Goal: Communication & Community: Ask a question

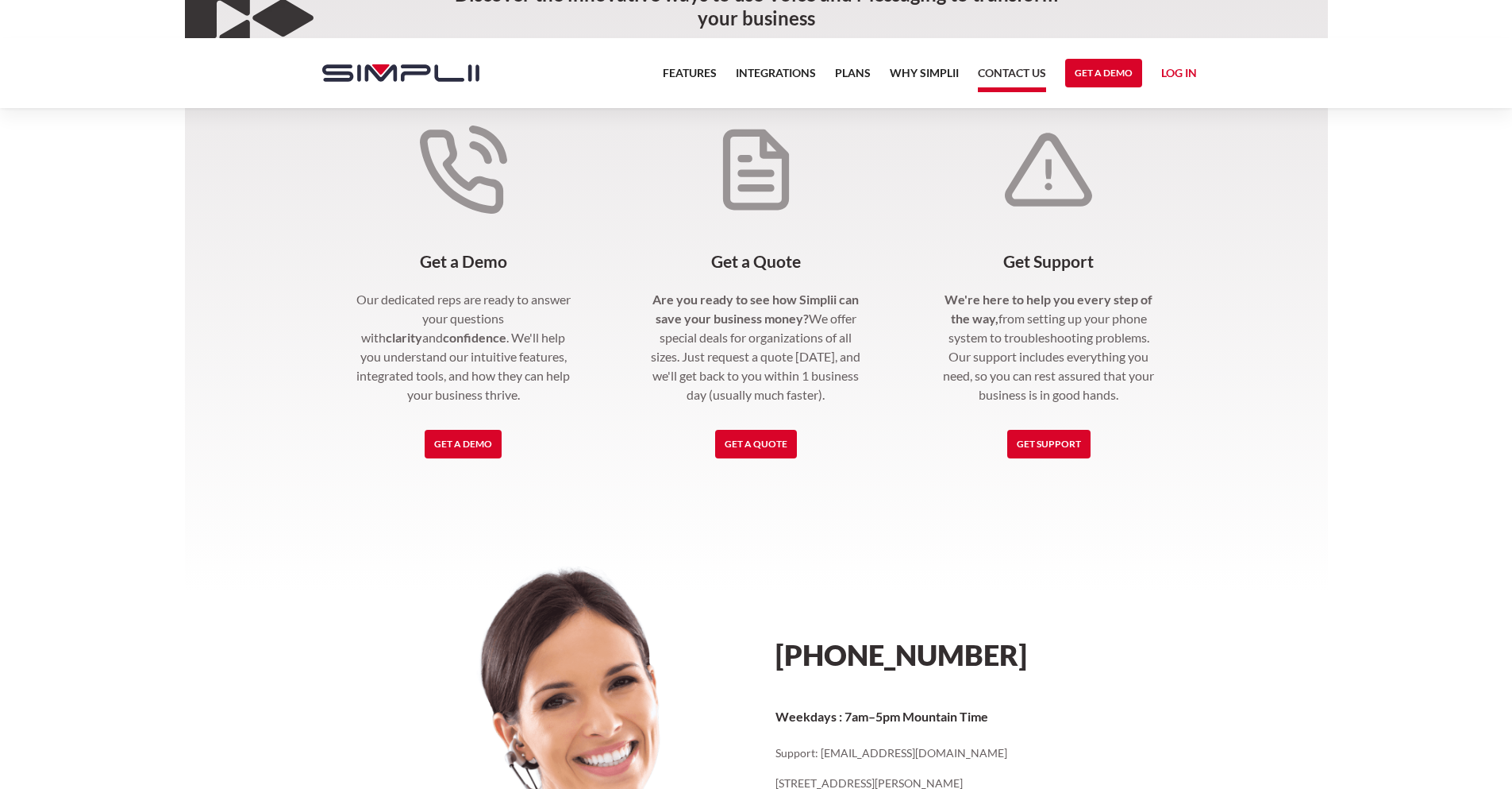
scroll to position [344, 0]
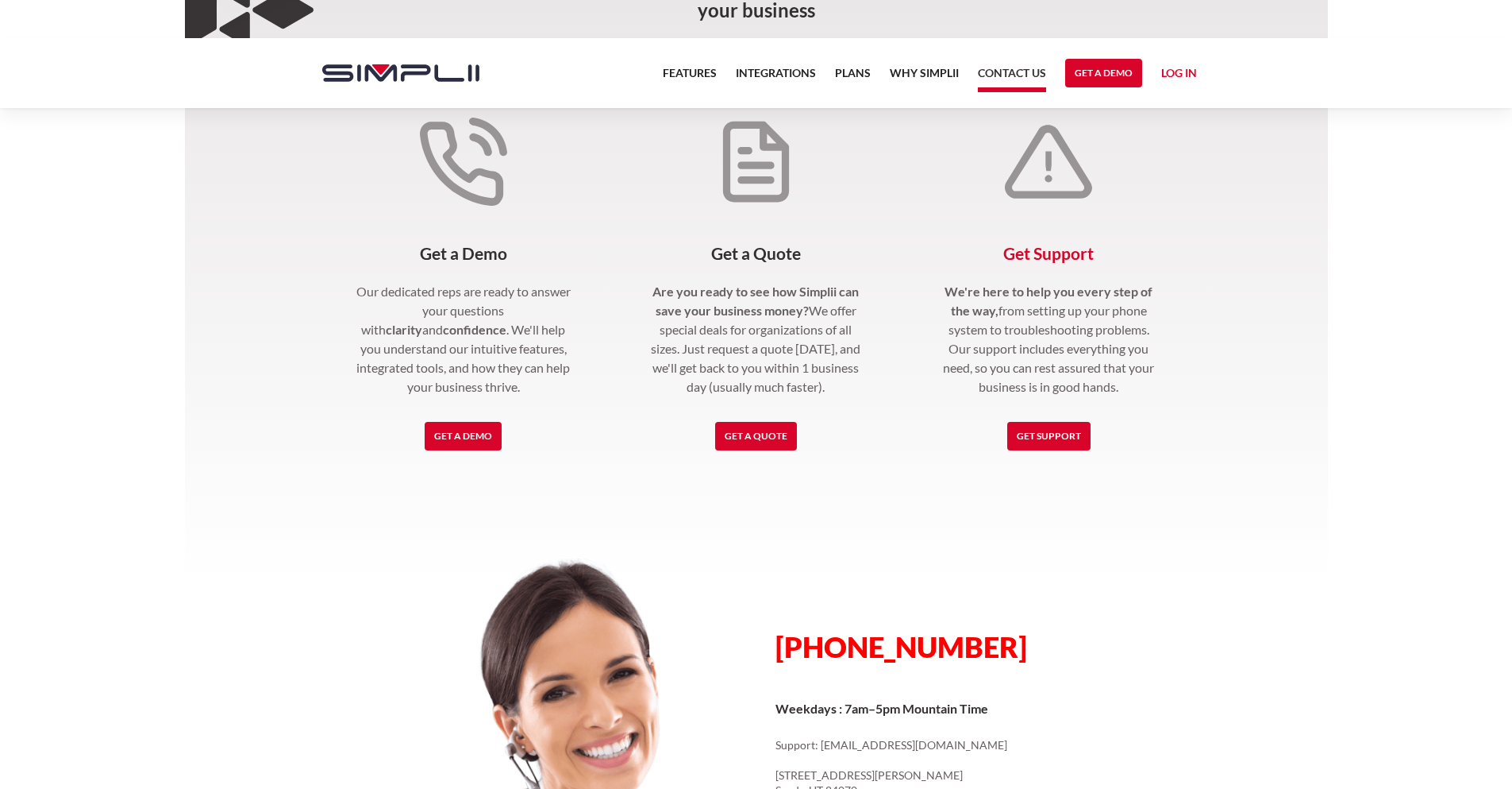
click at [1073, 435] on link "Get Support" at bounding box center [1049, 436] width 83 height 29
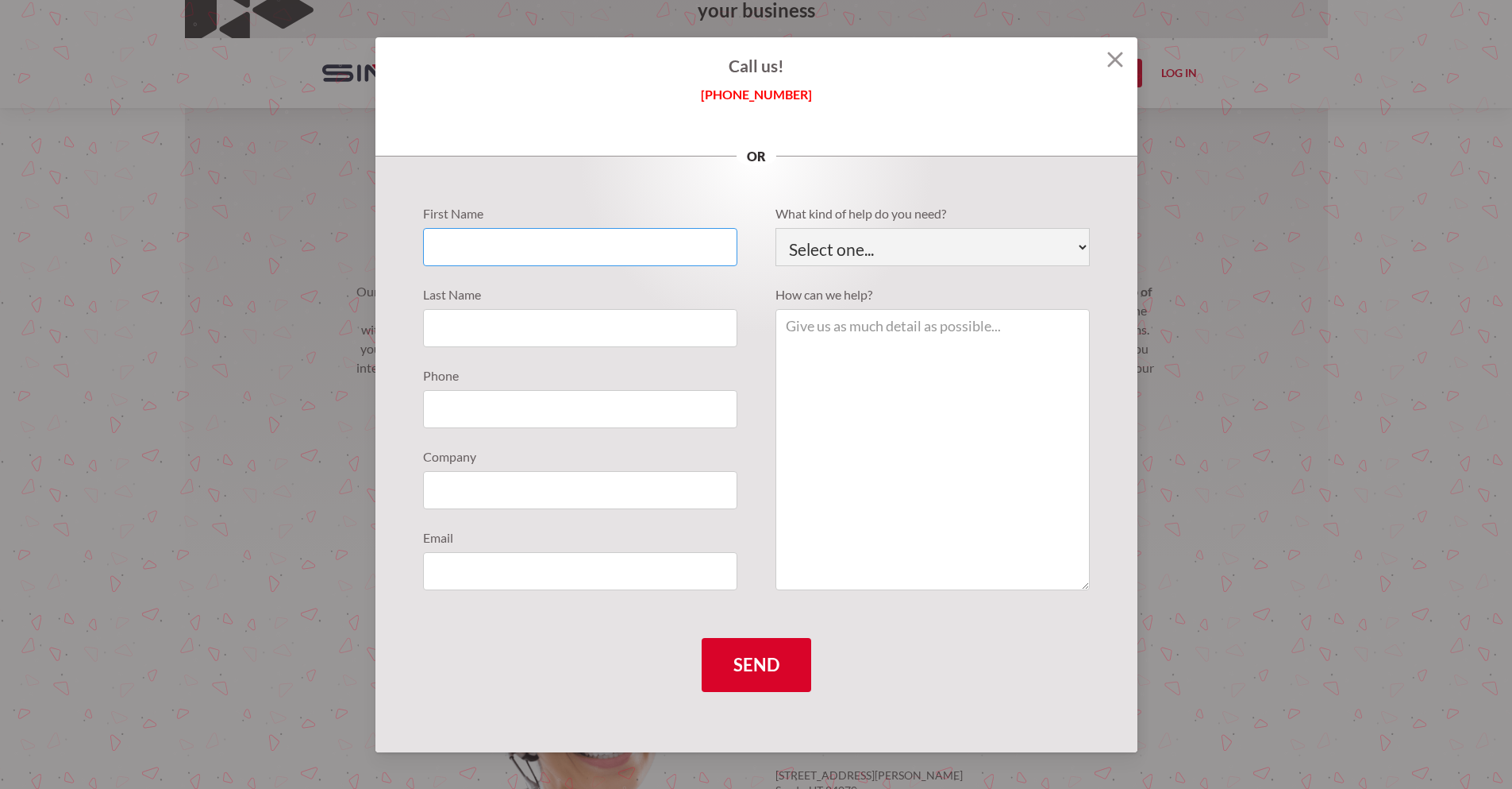
click at [494, 249] on input "Support Requests" at bounding box center [580, 247] width 315 height 38
type input "April"
type input "Brown"
type input "6"
type input "[PHONE_NUMBER]"
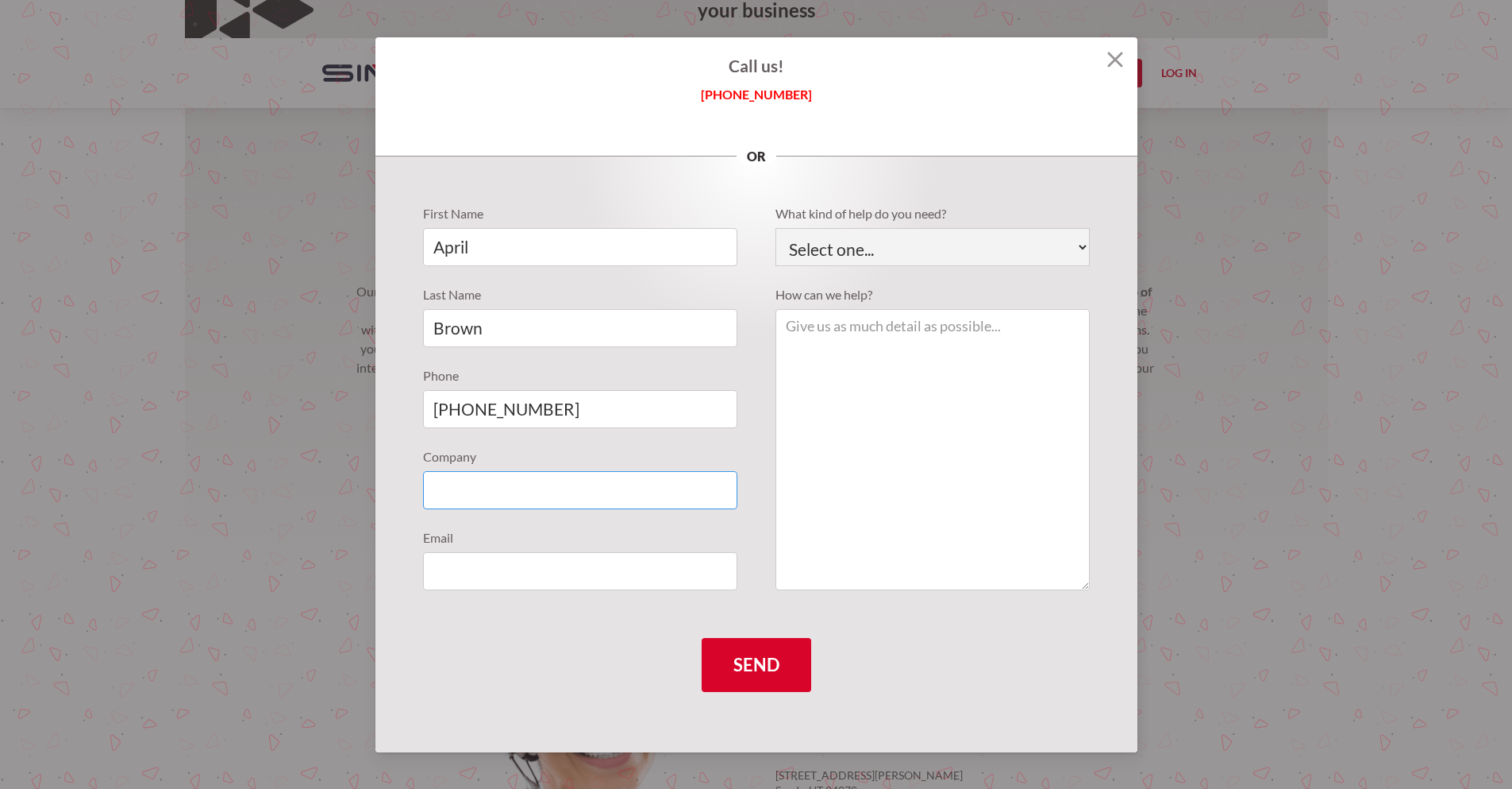
click at [595, 482] on input "Support Requests" at bounding box center [580, 490] width 315 height 38
type input "Atlas Wealth Management"
click at [516, 553] on input "Support Requests" at bounding box center [580, 571] width 315 height 38
type input "[EMAIL_ADDRESS][DOMAIN_NAME]"
click at [942, 242] on select "Select one... Technical Support Fusion App Support Sales Billing" at bounding box center [933, 247] width 315 height 38
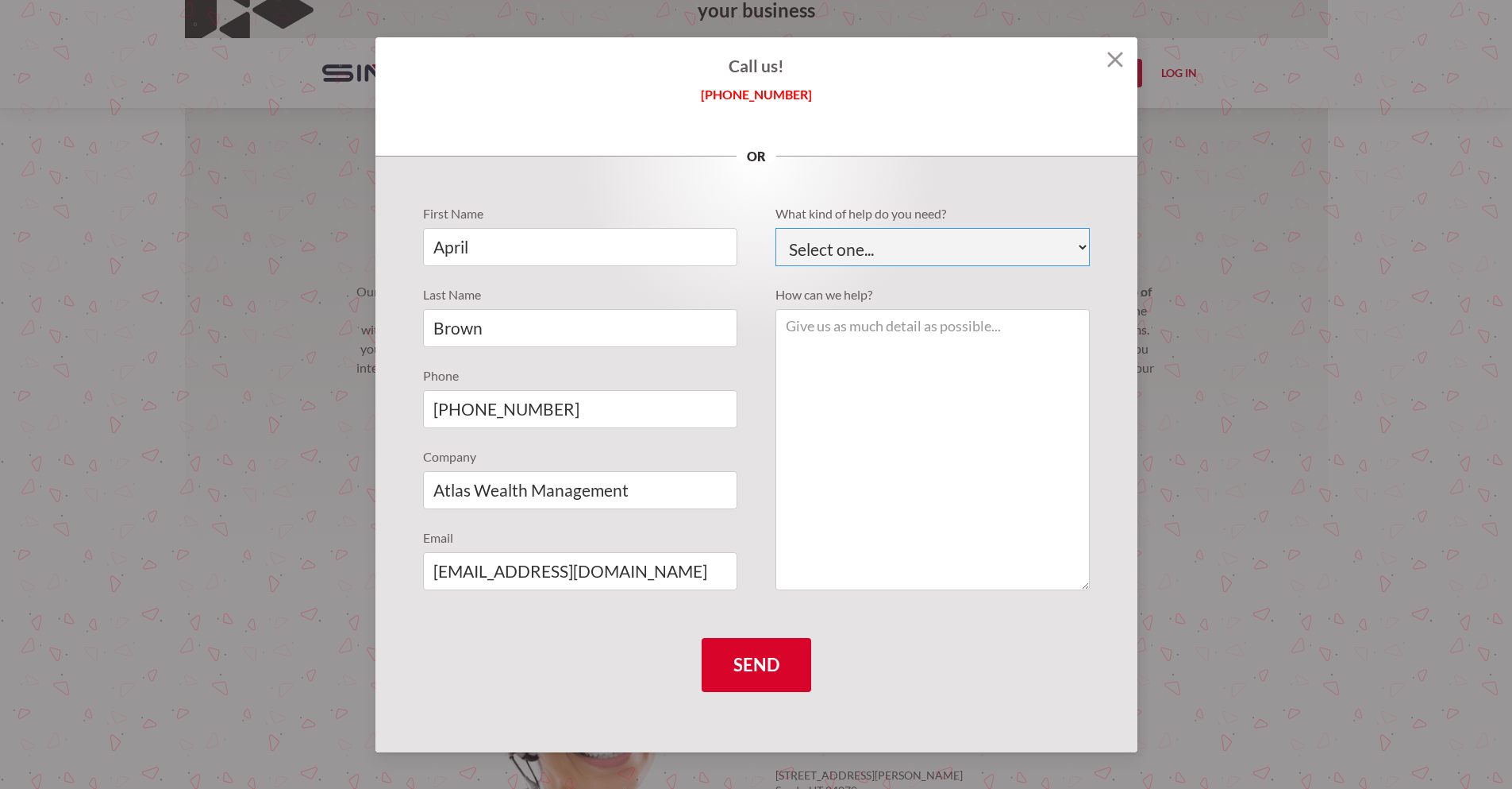
select select "Fusion App Support"
click at [776, 228] on select "Select one... Technical Support Fusion App Support Sales Billing" at bounding box center [933, 247] width 315 height 38
click at [943, 334] on textarea "Support Requests" at bounding box center [933, 450] width 315 height 281
drag, startPoint x: 1054, startPoint y: 355, endPoint x: 1071, endPoint y: 342, distance: 21.4
click at [1071, 342] on textarea "I've not been able to use my voip extension all day. I click on the extension i…" at bounding box center [933, 450] width 315 height 281
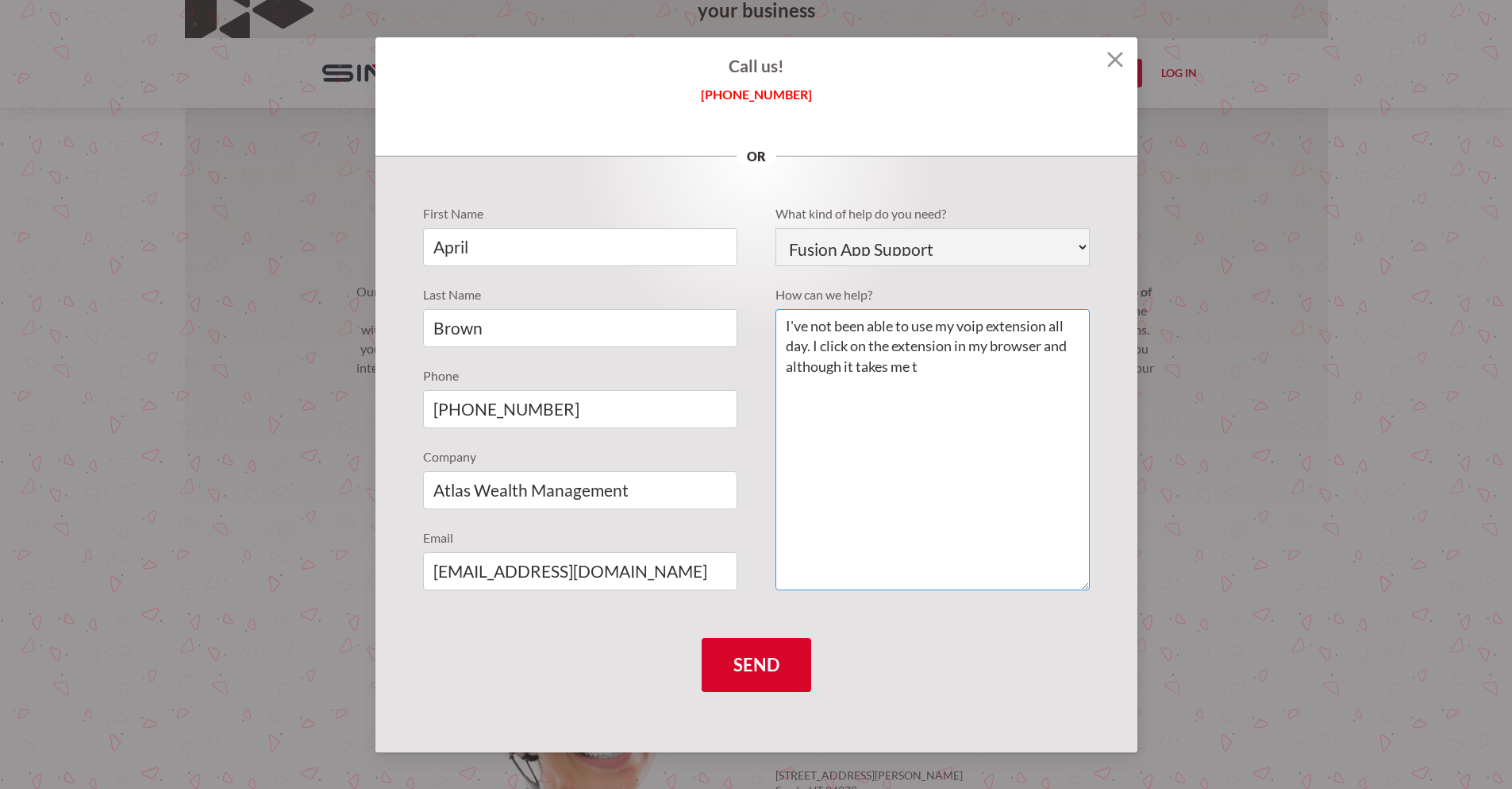
click at [968, 365] on textarea "I've not been able to use my voip extension all day. I click on the extension i…" at bounding box center [933, 450] width 315 height 281
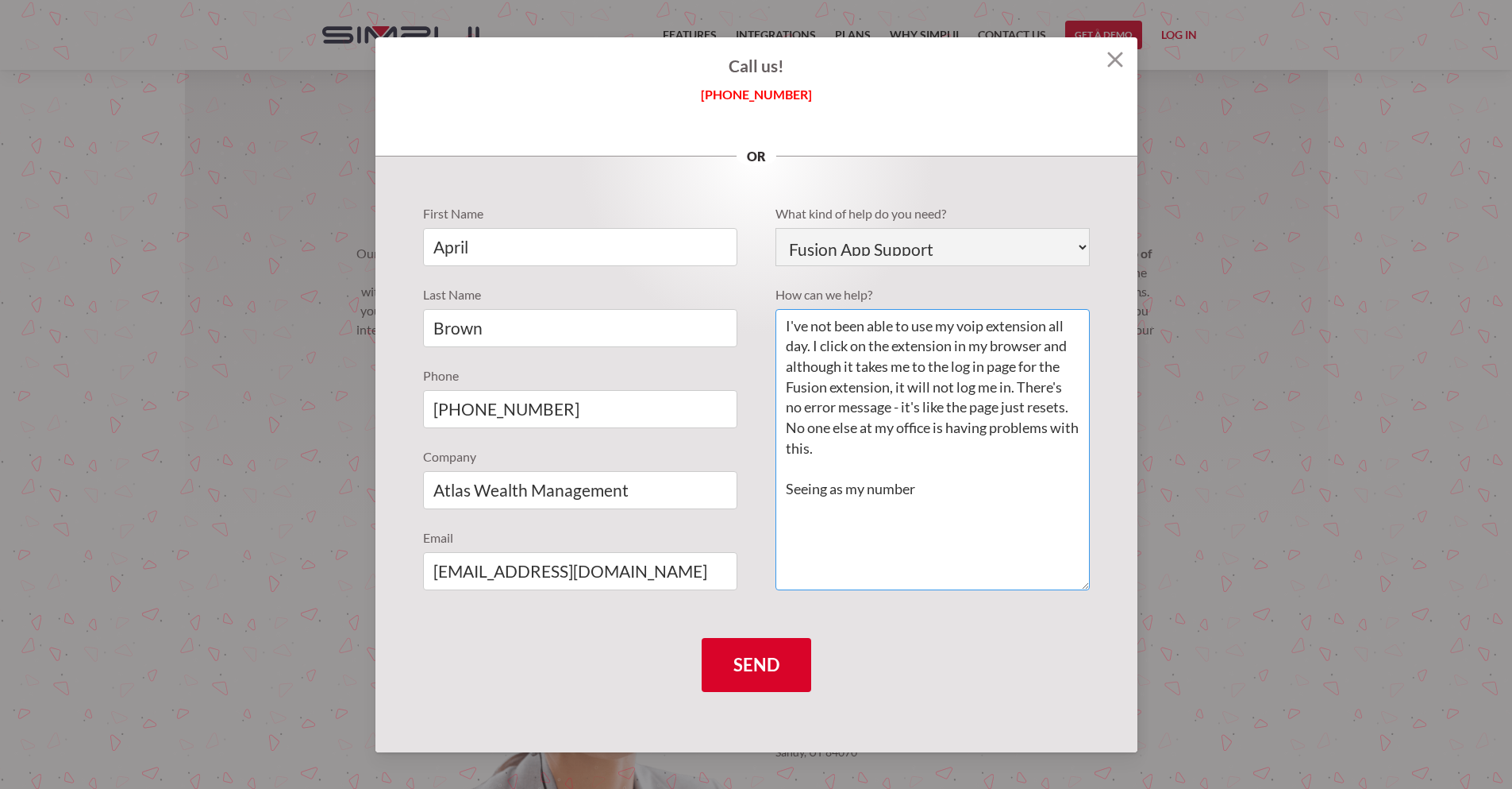
type textarea "I've not been able to use my voip extension all day. I click on the extension i…"
drag, startPoint x: 432, startPoint y: 404, endPoint x: 464, endPoint y: 405, distance: 32.0
click at [464, 405] on input "[PHONE_NUMBER]" at bounding box center [580, 409] width 315 height 38
click at [532, 405] on input "[PHONE_NUMBER]" at bounding box center [580, 409] width 315 height 38
drag, startPoint x: 473, startPoint y: 406, endPoint x: 568, endPoint y: 404, distance: 95.0
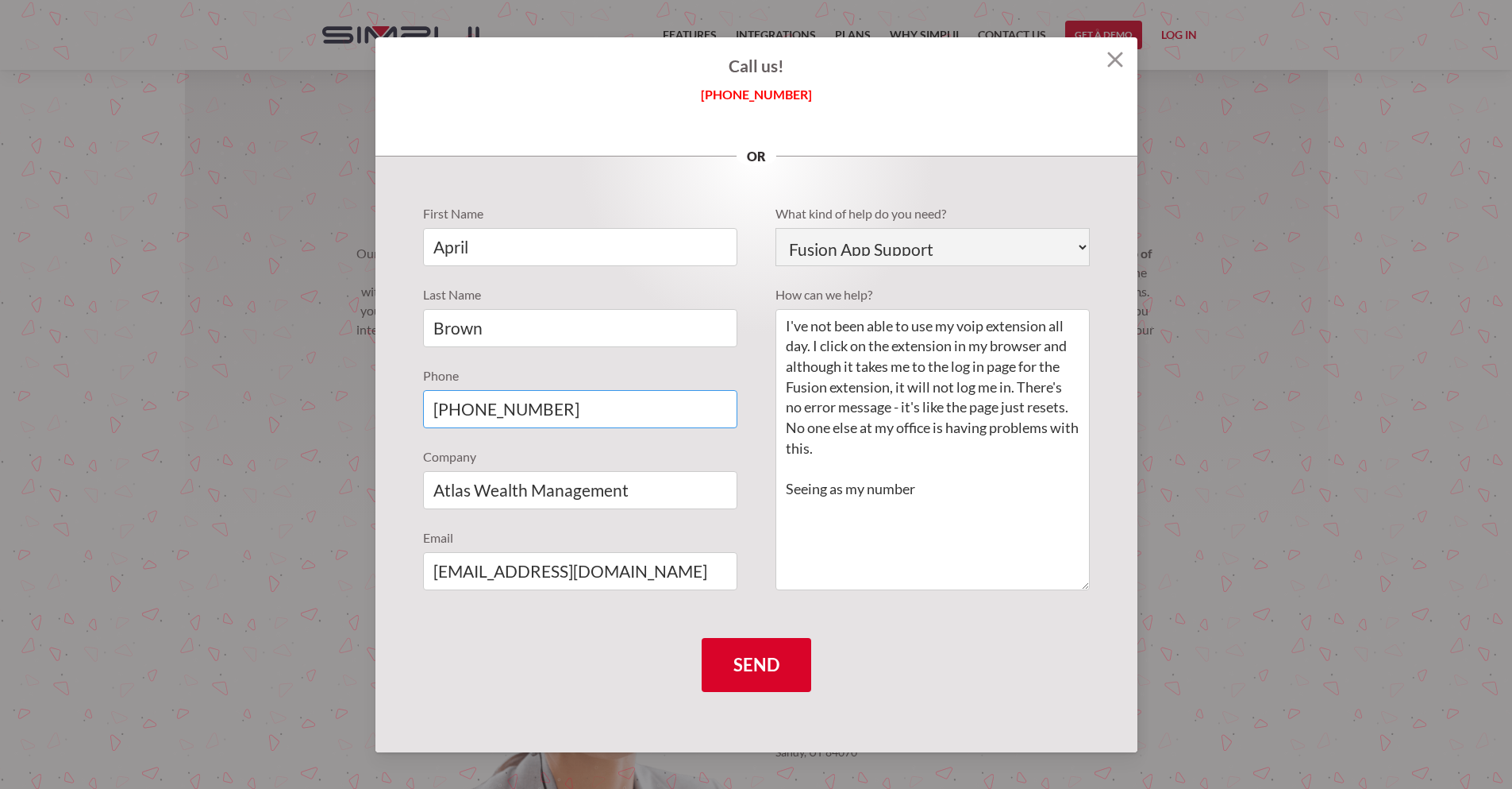
click at [568, 404] on input "[PHONE_NUMBER]" at bounding box center [580, 409] width 315 height 38
type input "[PHONE_NUMBER]"
click at [945, 487] on textarea "I've not been able to use my voip extension all day. I click on the extension i…" at bounding box center [933, 450] width 315 height 281
type textarea "I've not been able to use my voip extension all day. I click on the extension i…"
click at [782, 661] on input "Send" at bounding box center [756, 665] width 110 height 54
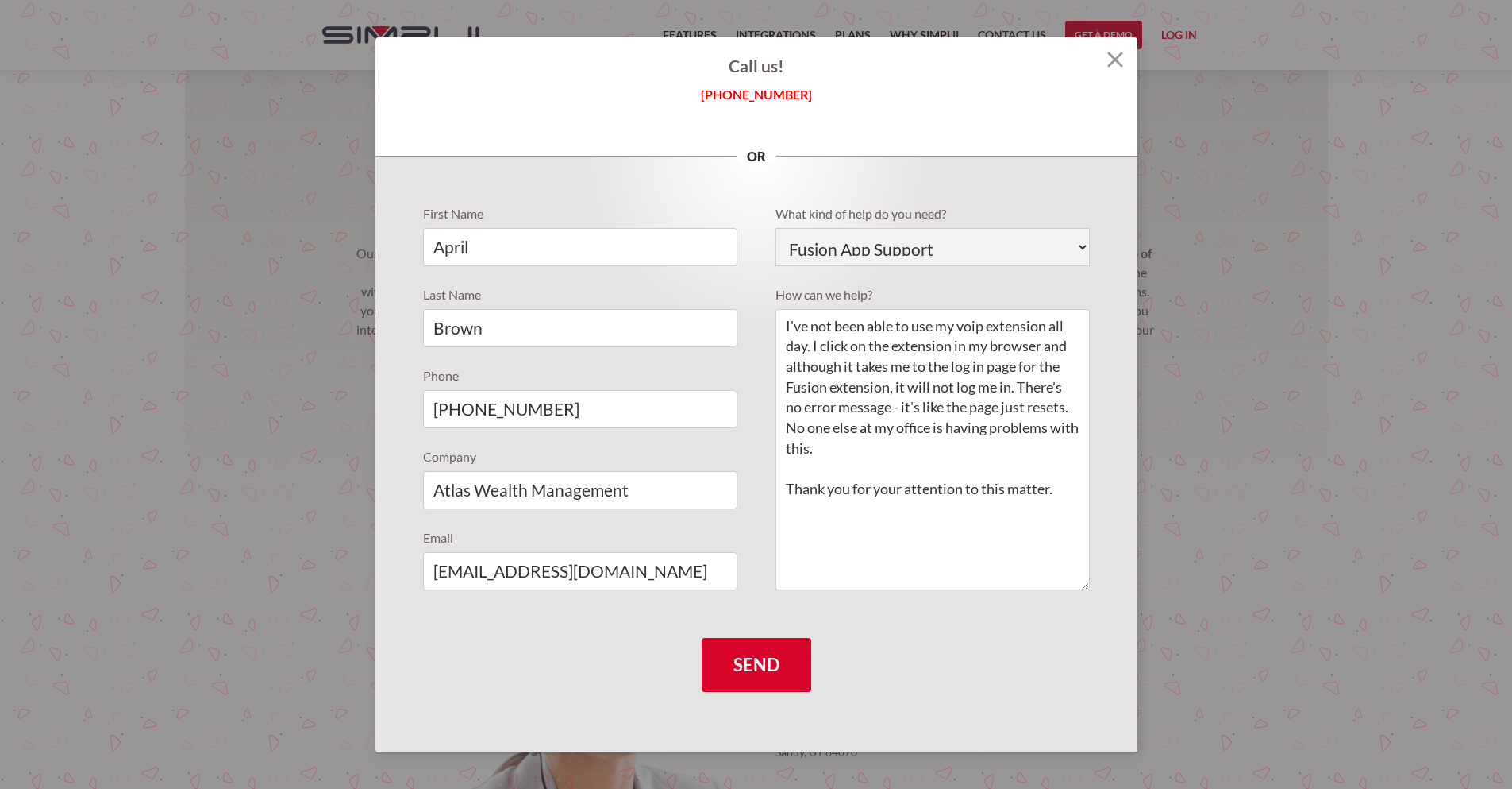
type input "Please wait..."
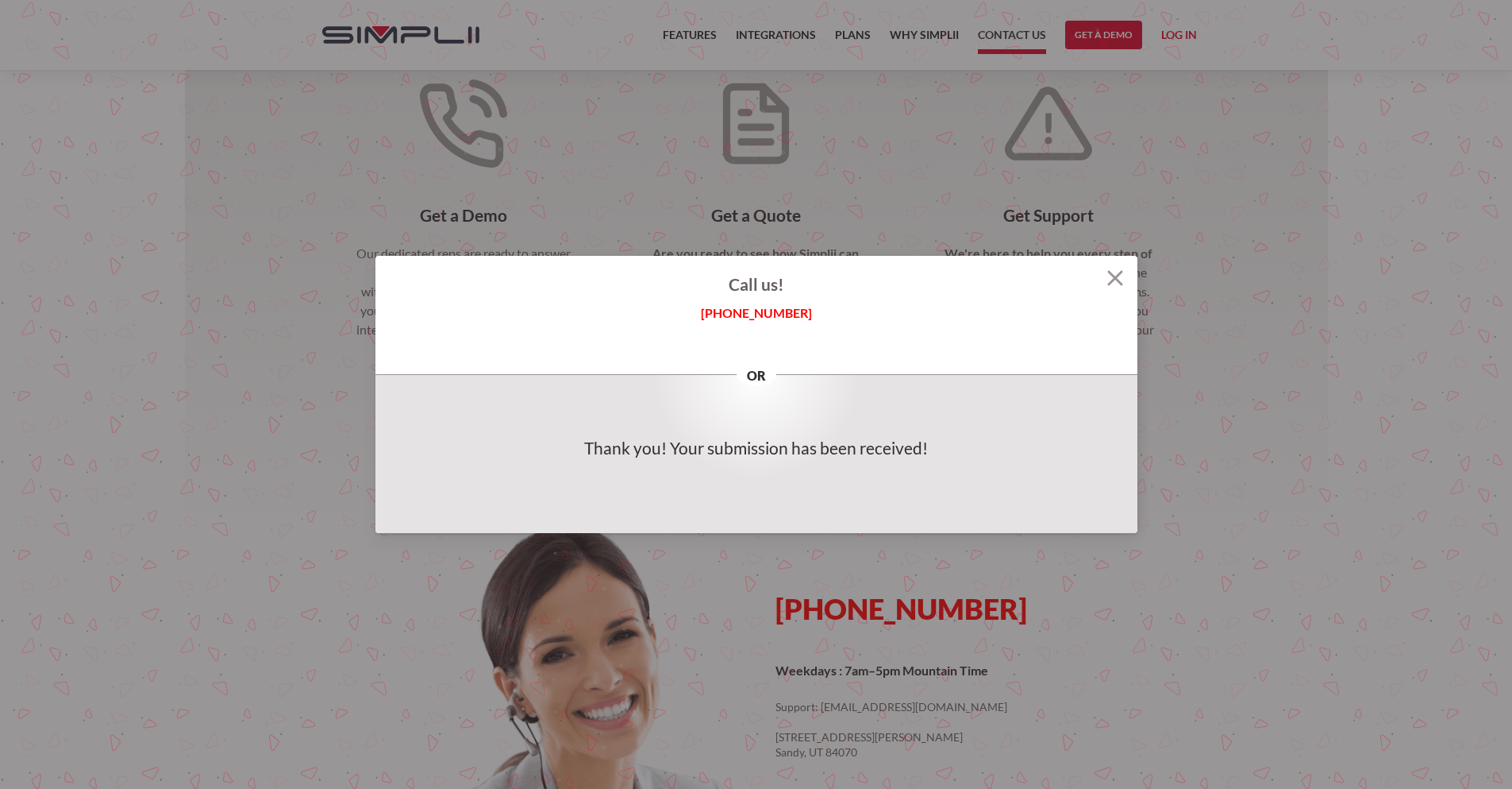
click at [1115, 279] on img at bounding box center [1116, 278] width 16 height 16
